Goal: Transaction & Acquisition: Purchase product/service

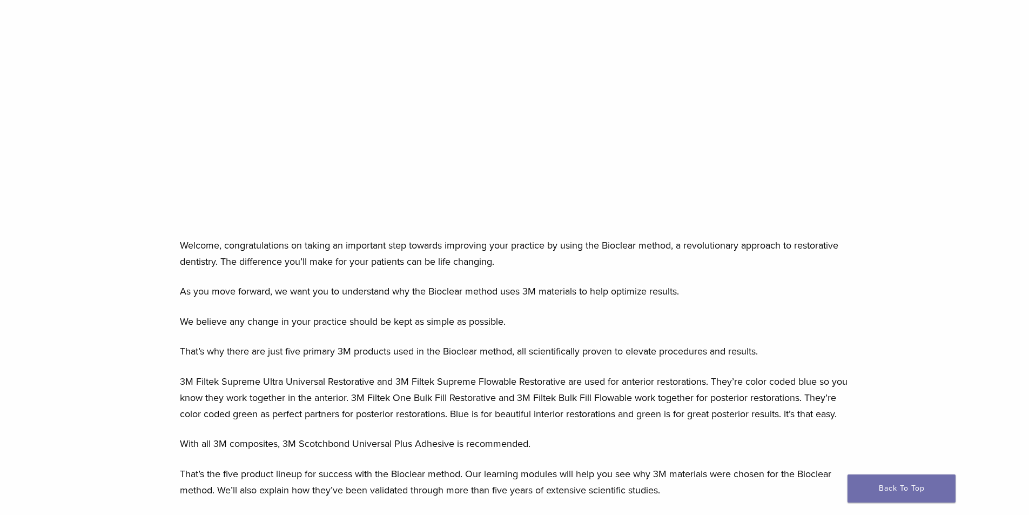
scroll to position [324, 0]
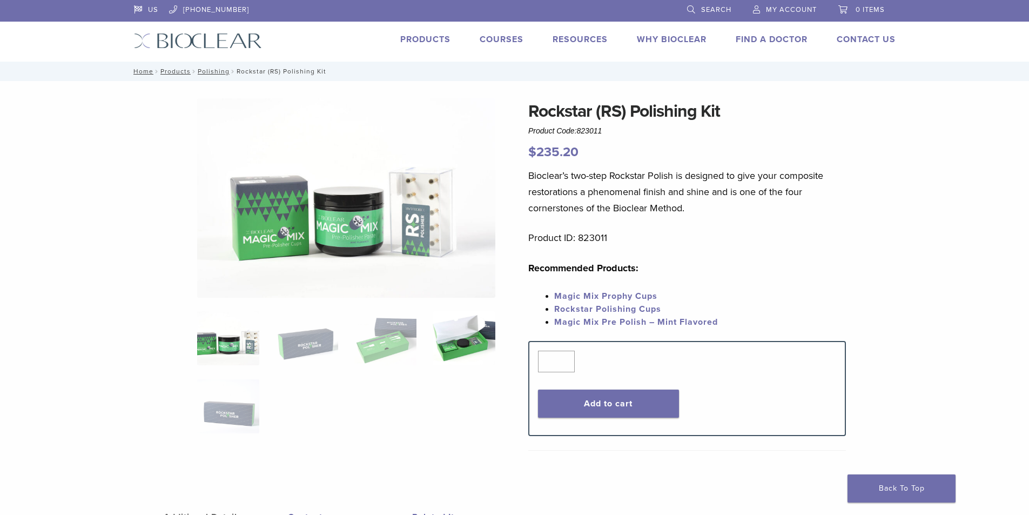
click at [468, 339] on img at bounding box center [464, 338] width 62 height 54
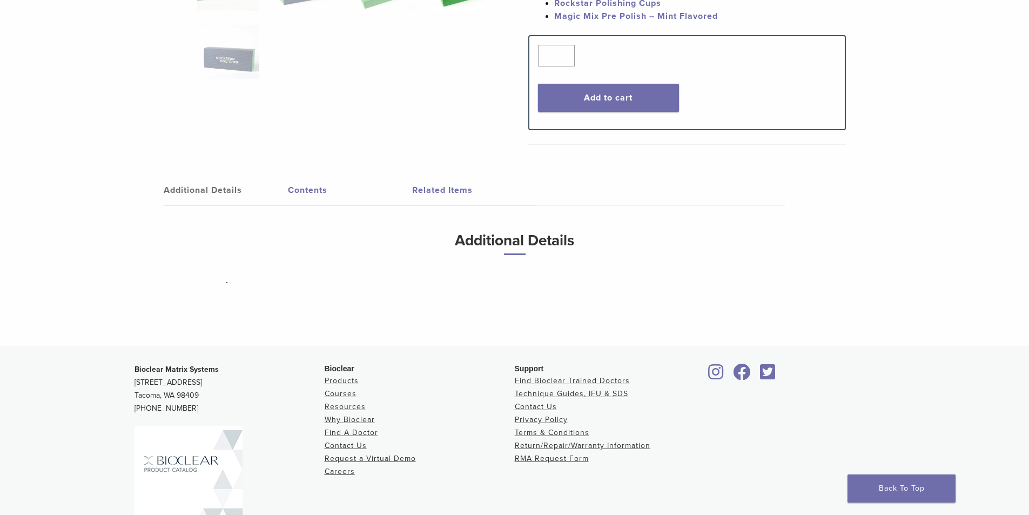
scroll to position [378, 0]
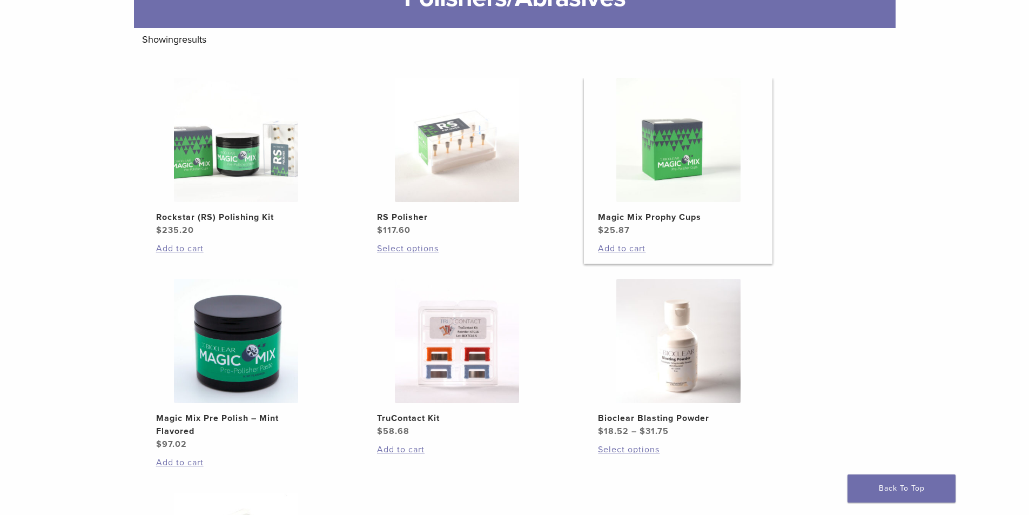
scroll to position [216, 0]
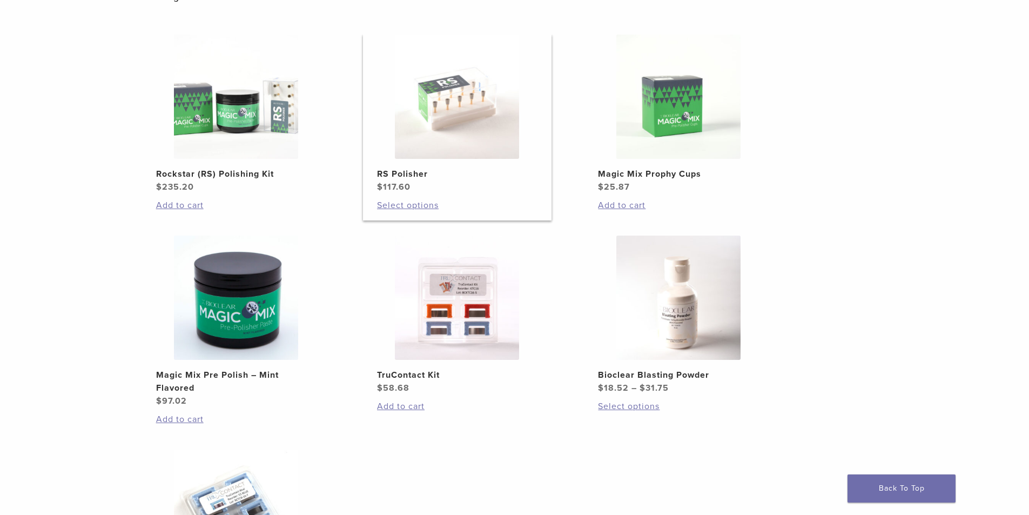
click at [471, 138] on img at bounding box center [457, 97] width 124 height 124
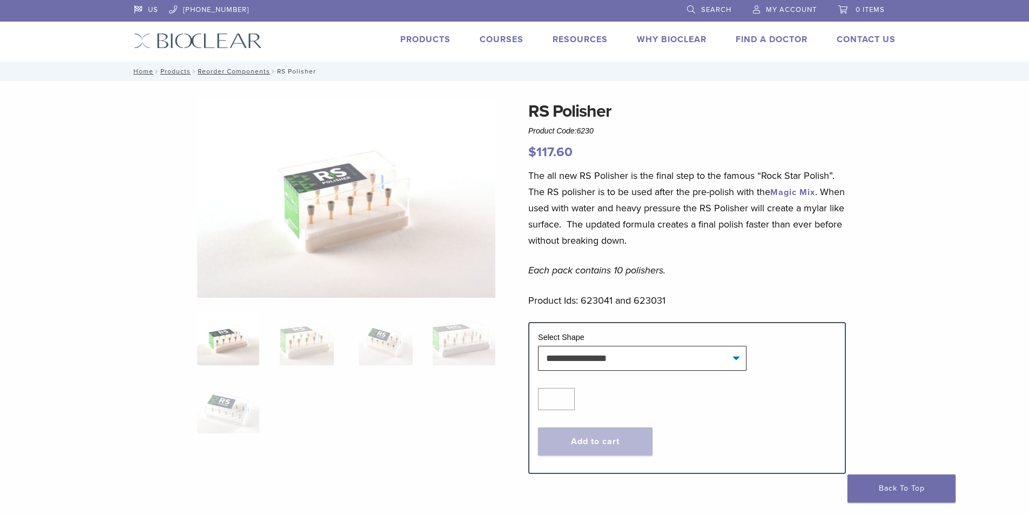
click at [470, 141] on img at bounding box center [346, 197] width 298 height 199
